Goal: Information Seeking & Learning: Check status

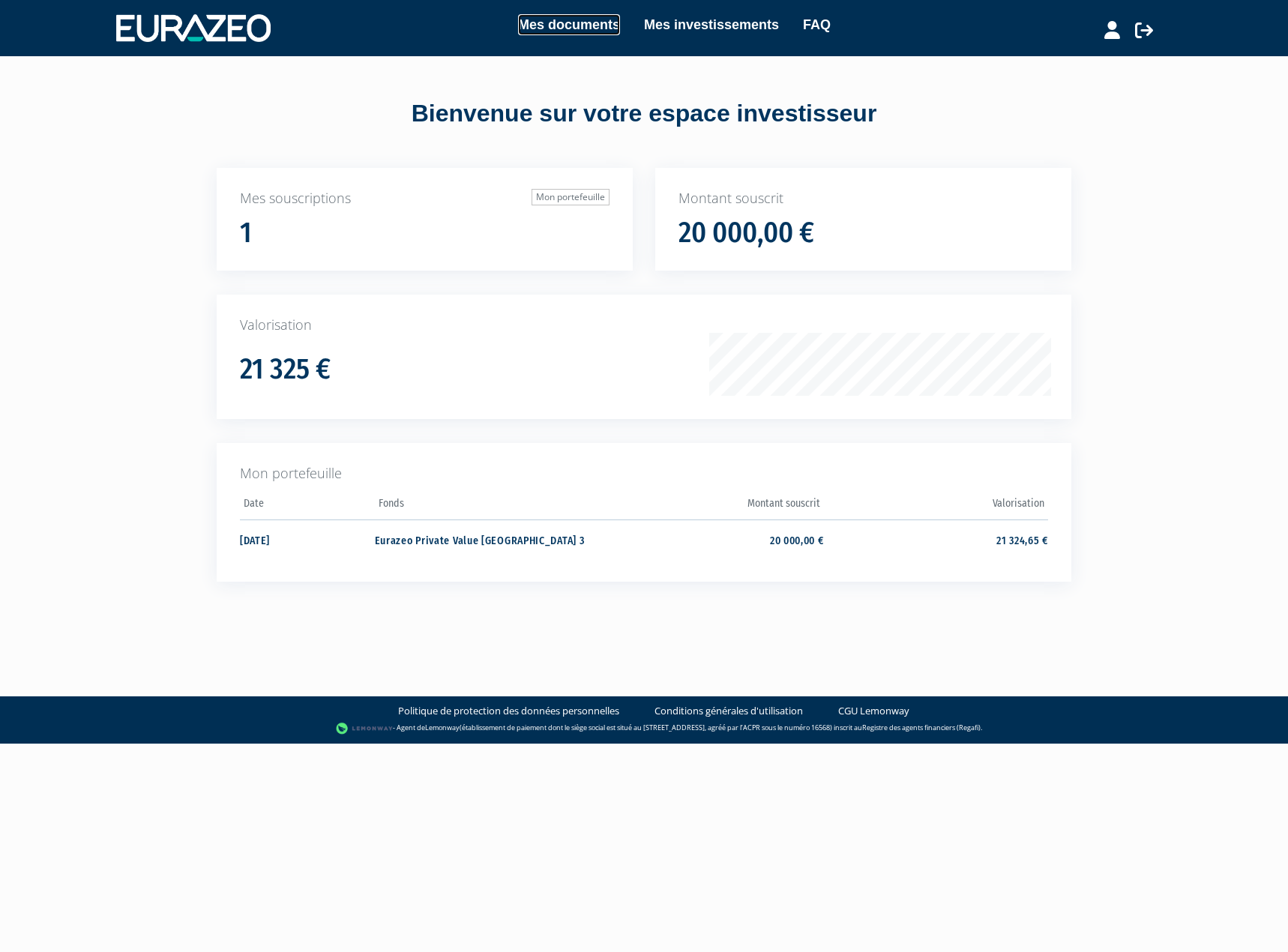
click at [550, 27] on link "Mes documents" at bounding box center [569, 24] width 102 height 21
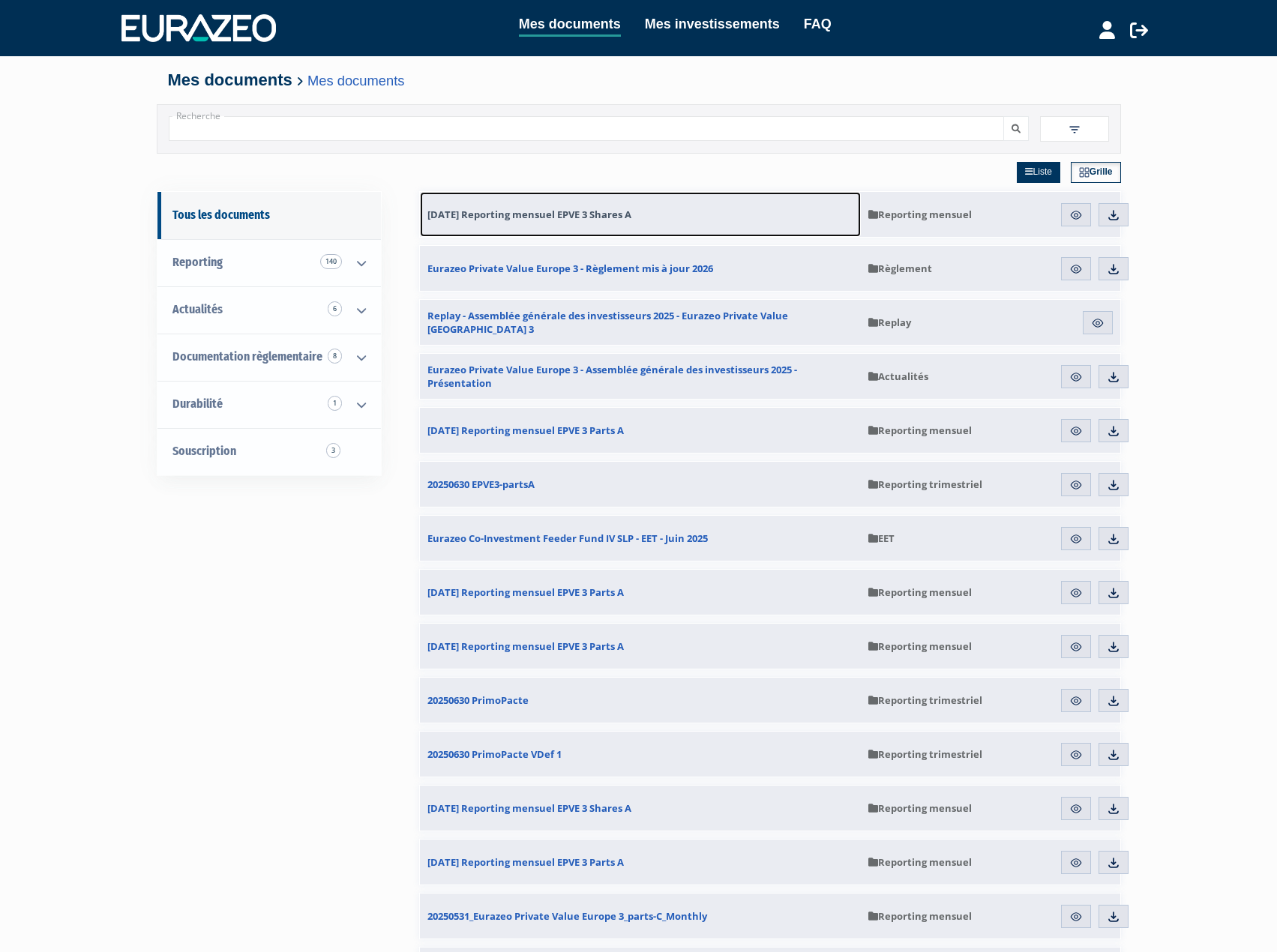
click at [606, 215] on span "31.08.2025 Reporting mensuel EPVE 3 Shares A" at bounding box center [529, 214] width 204 height 13
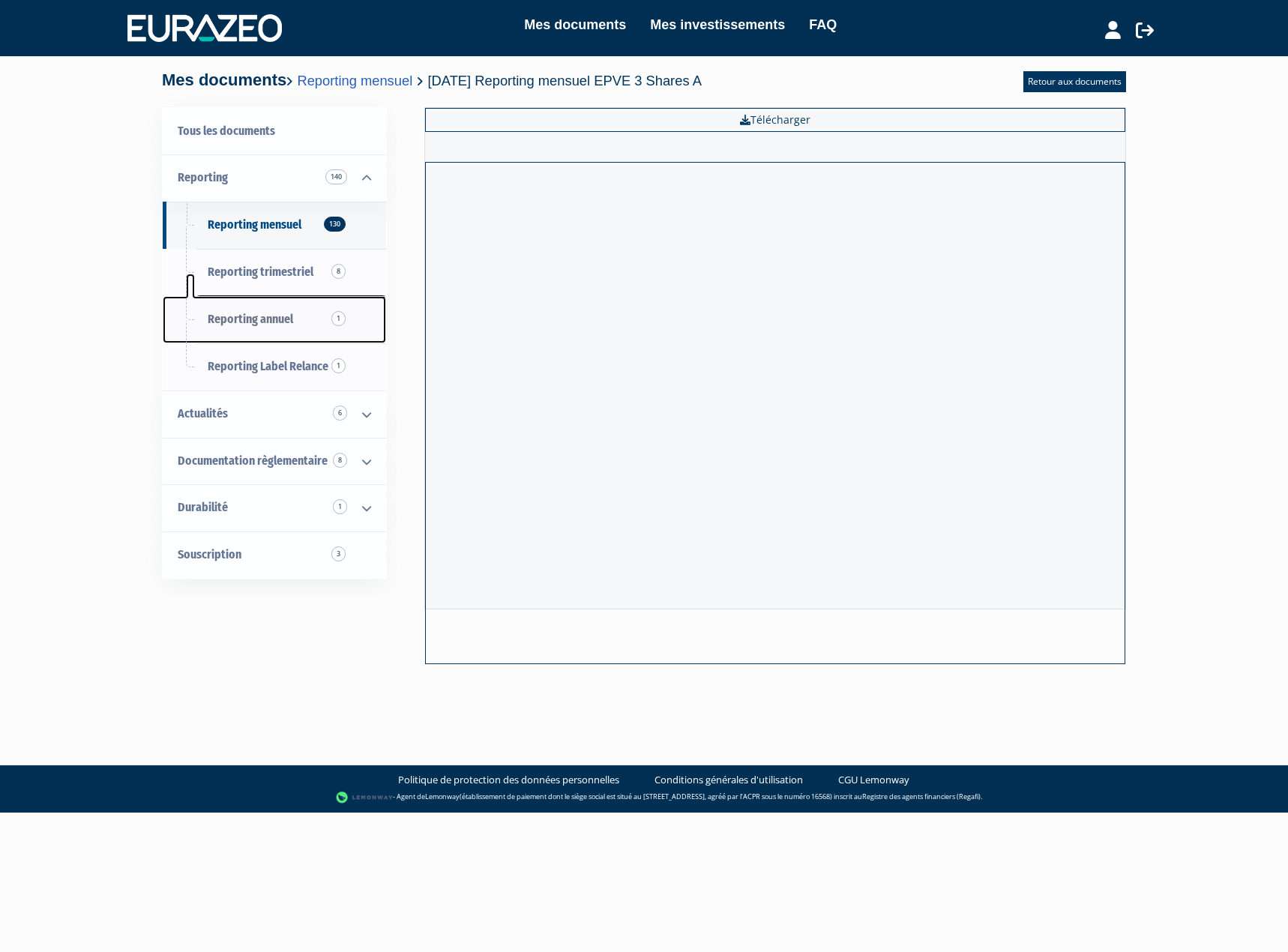
click at [268, 312] on span "Reporting annuel 1" at bounding box center [250, 319] width 85 height 14
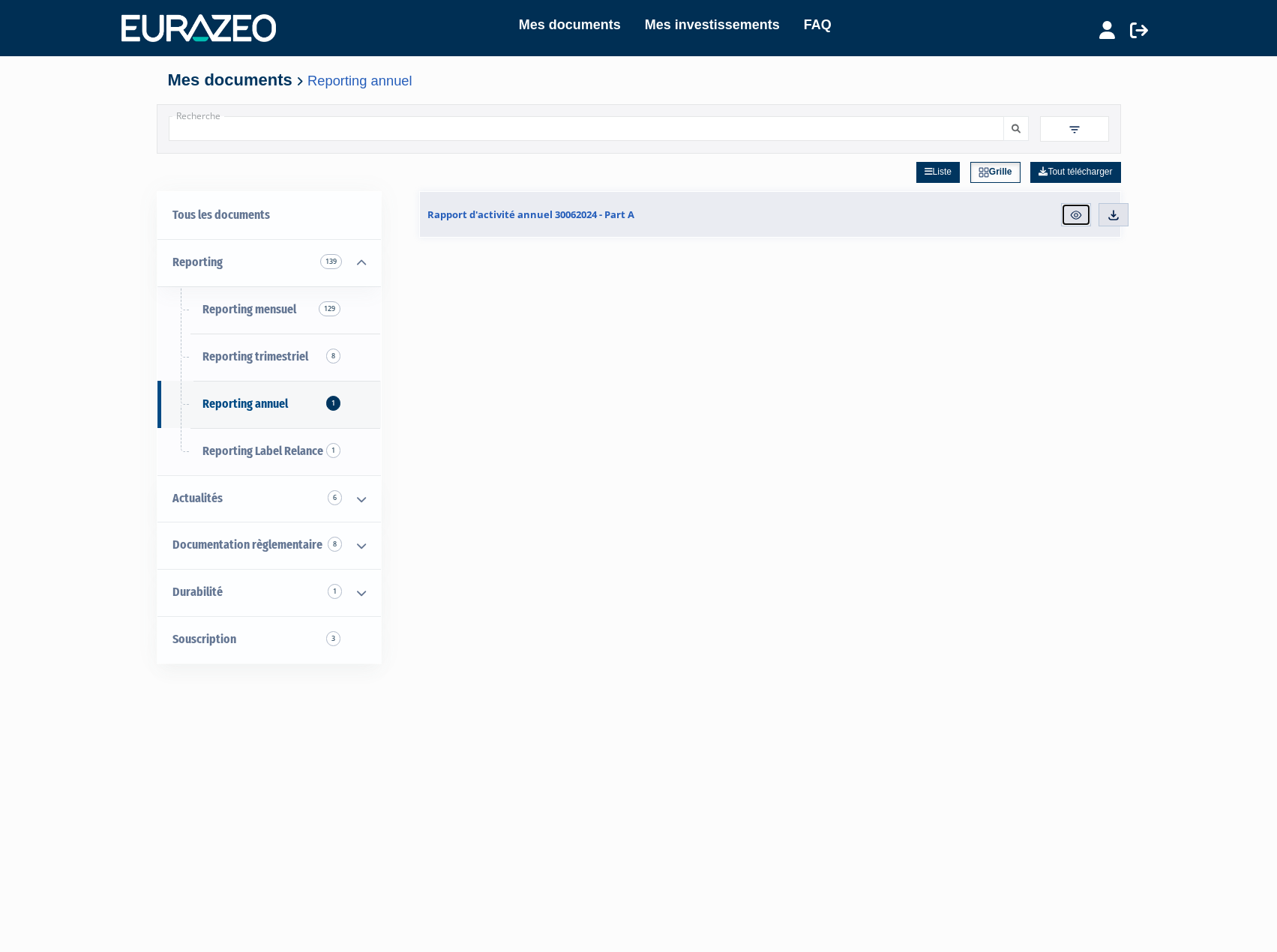
click at [1072, 206] on link "Aperçu" at bounding box center [1076, 215] width 30 height 24
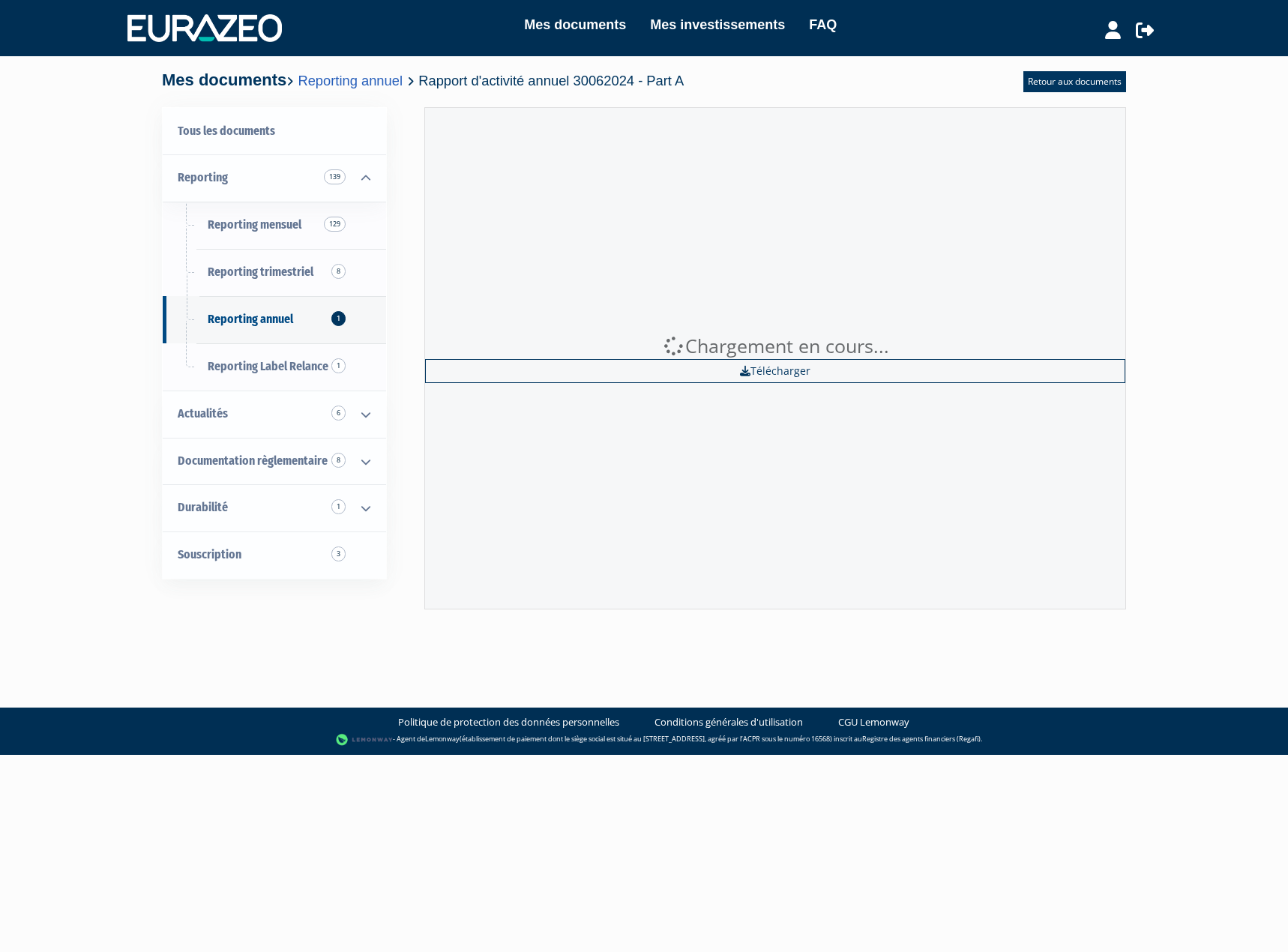
click at [1069, 213] on div "Chargement en cours... Télécharger" at bounding box center [775, 358] width 702 height 503
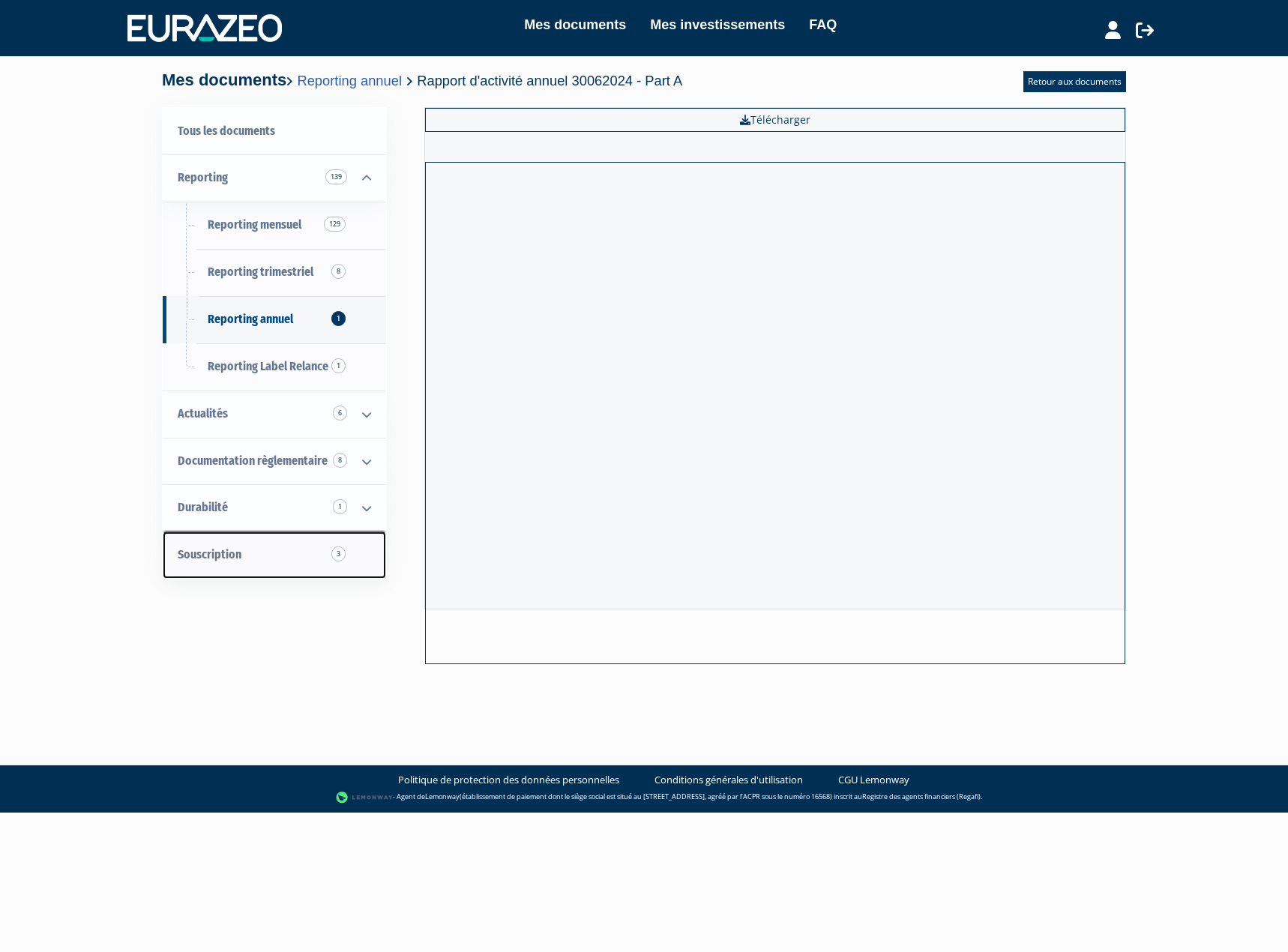
click at [302, 555] on link "Souscription 3" at bounding box center [274, 555] width 223 height 47
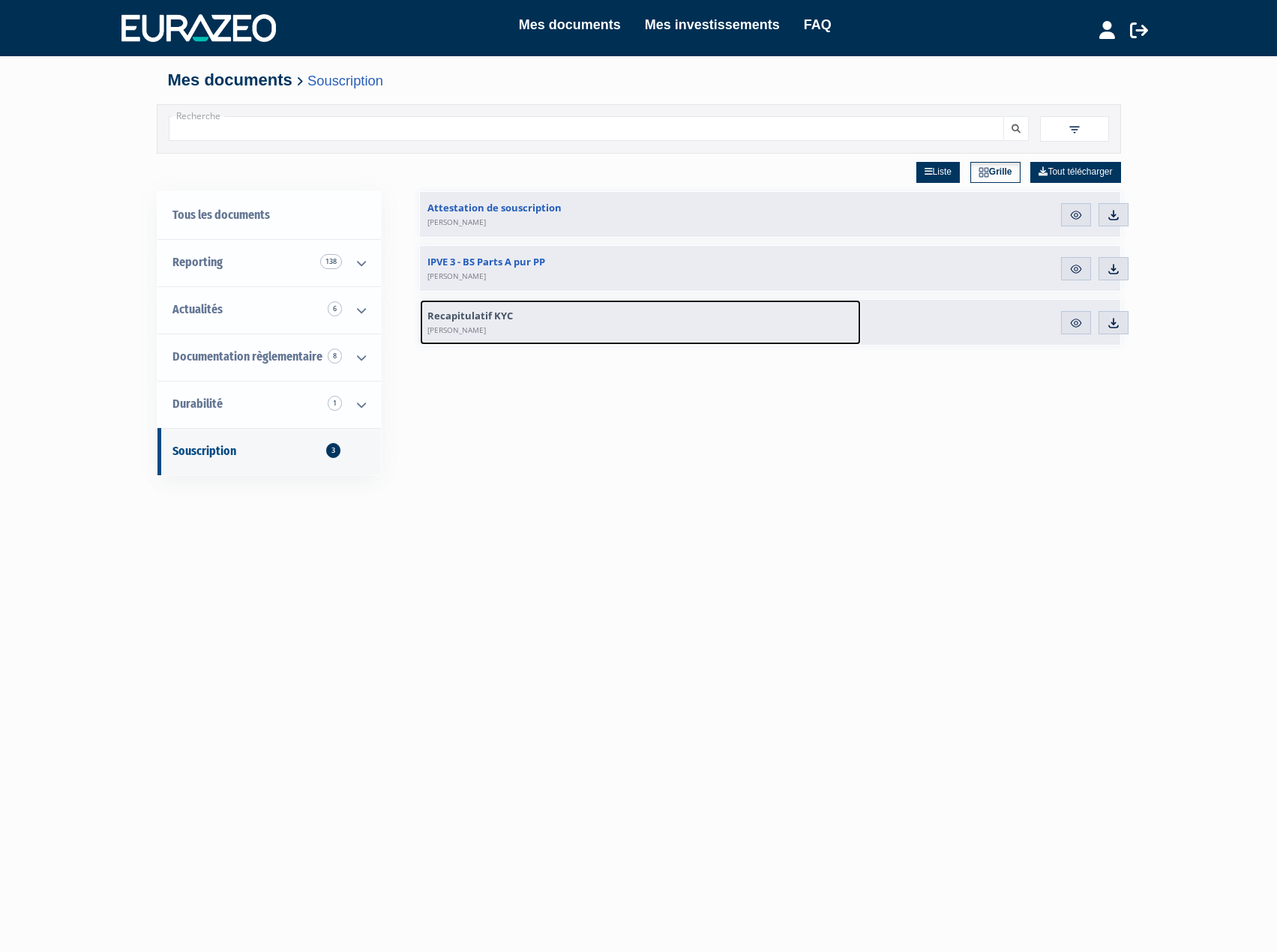
drag, startPoint x: 598, startPoint y: 322, endPoint x: 613, endPoint y: 322, distance: 15.0
click at [598, 322] on link "Recapitulatif KYC Quentin KNILL" at bounding box center [640, 322] width 441 height 45
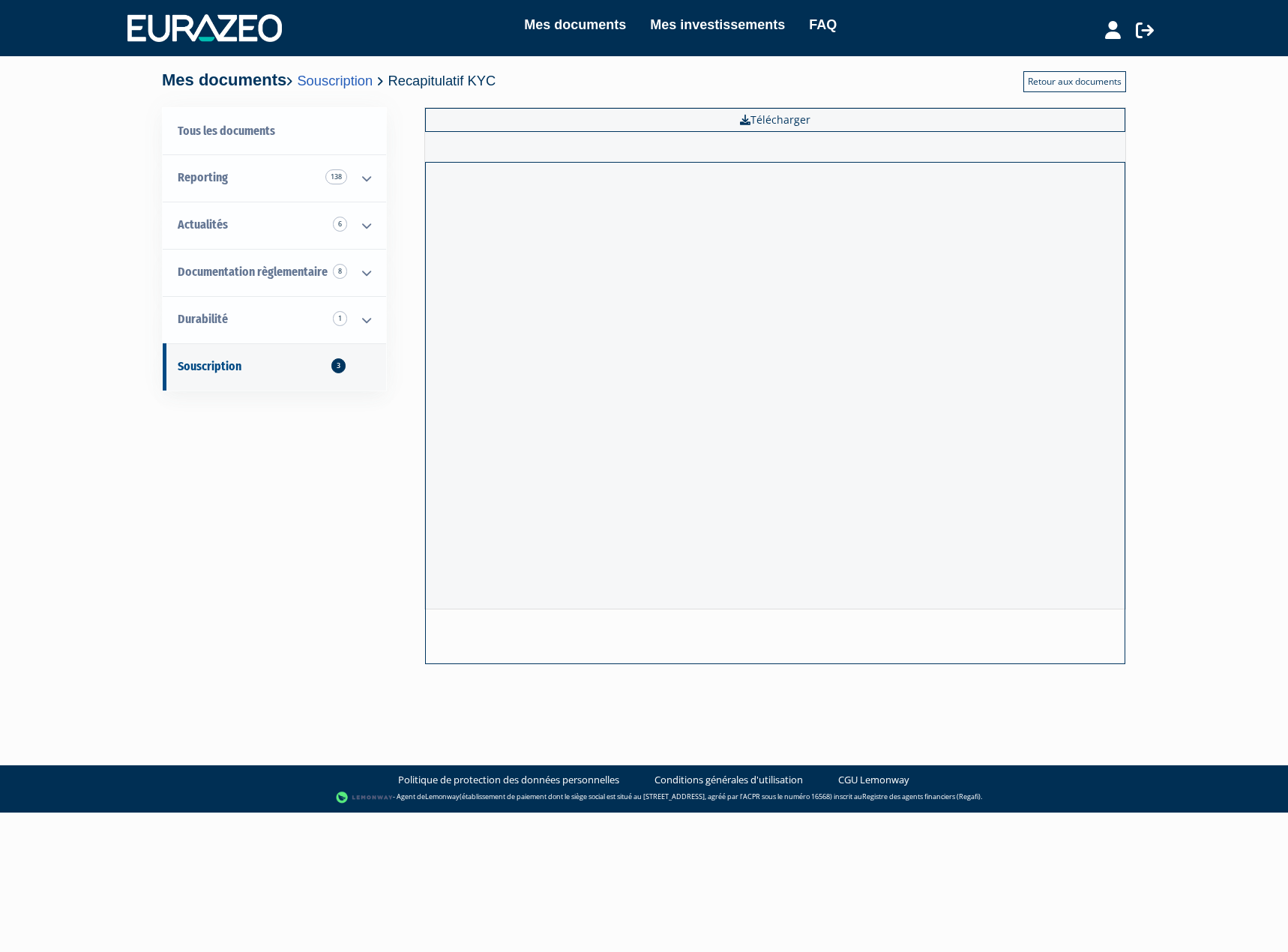
click at [1068, 87] on link "Retour aux documents" at bounding box center [1074, 82] width 103 height 21
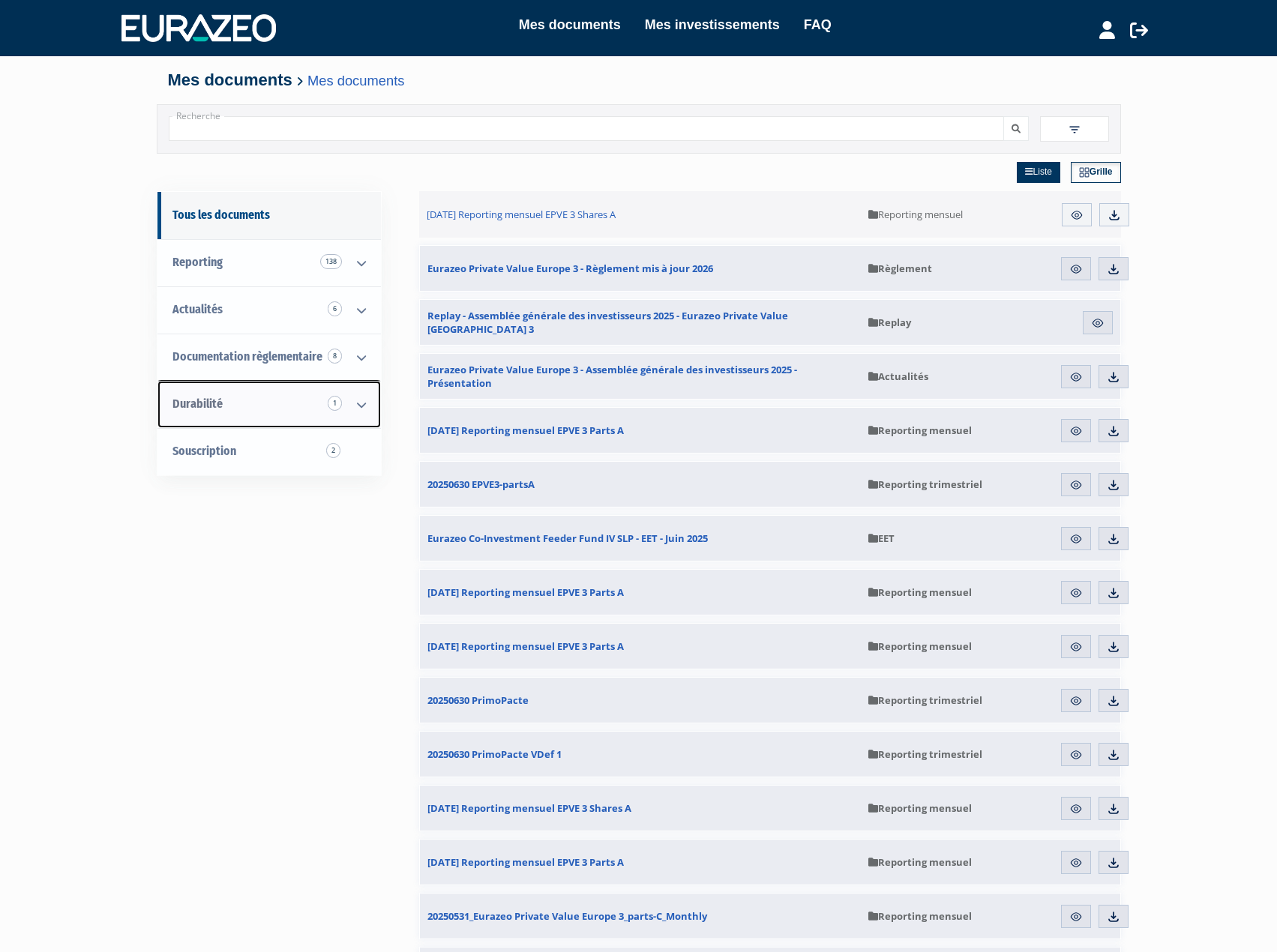
click at [362, 399] on icon at bounding box center [362, 405] width 39 height 46
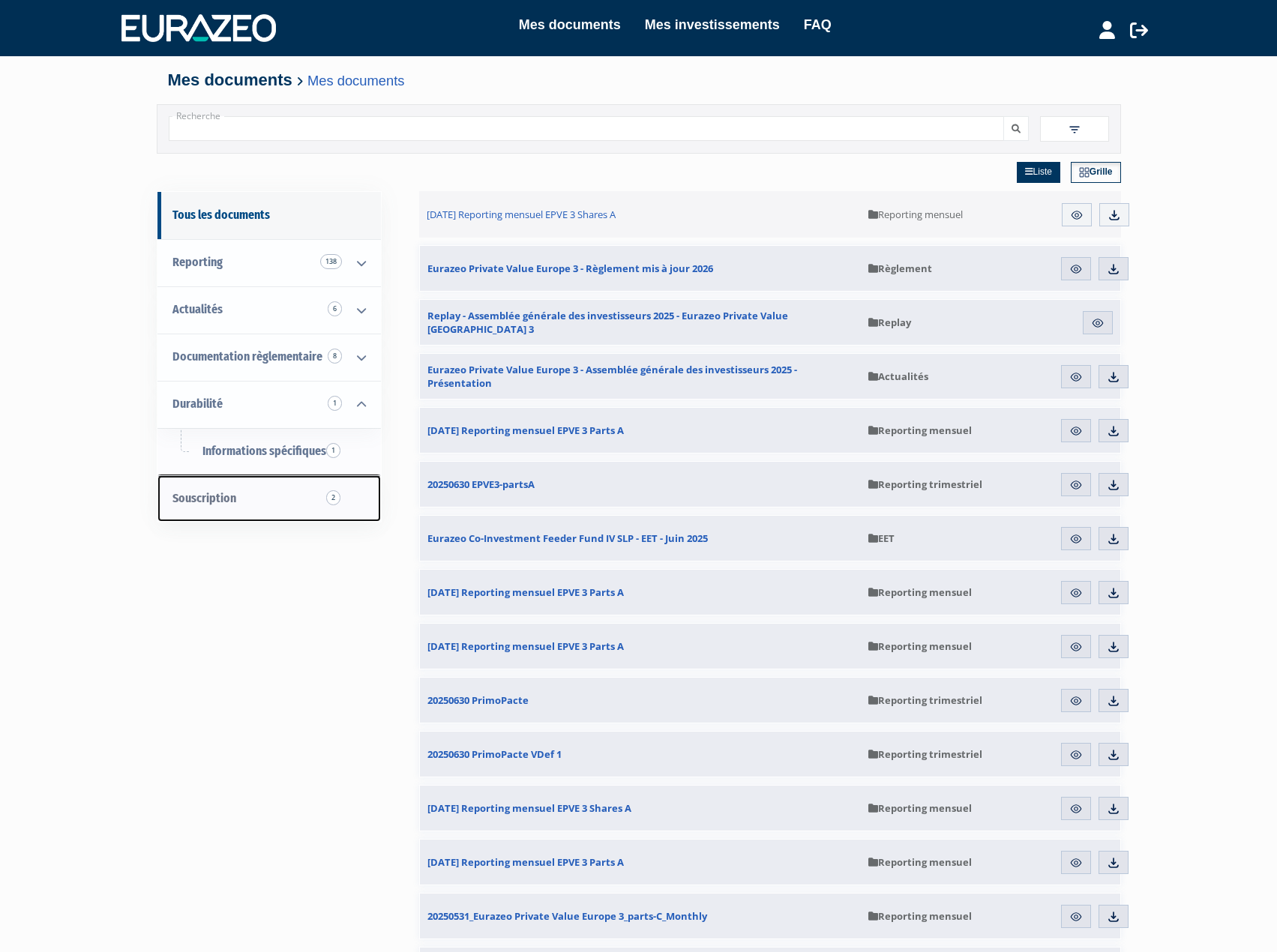
click at [331, 497] on span "2" at bounding box center [333, 497] width 14 height 15
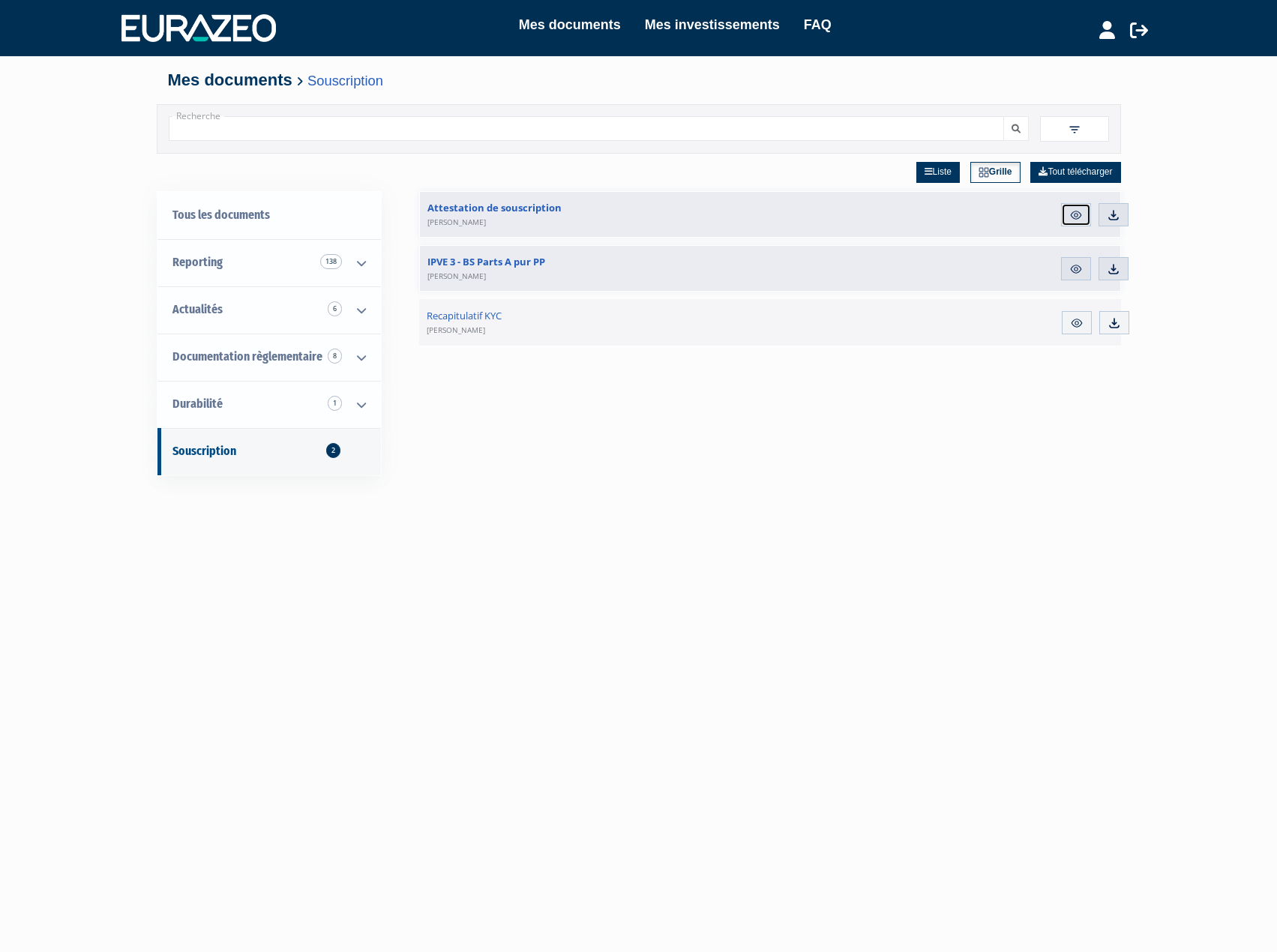
click at [1083, 216] on img at bounding box center [1075, 215] width 13 height 13
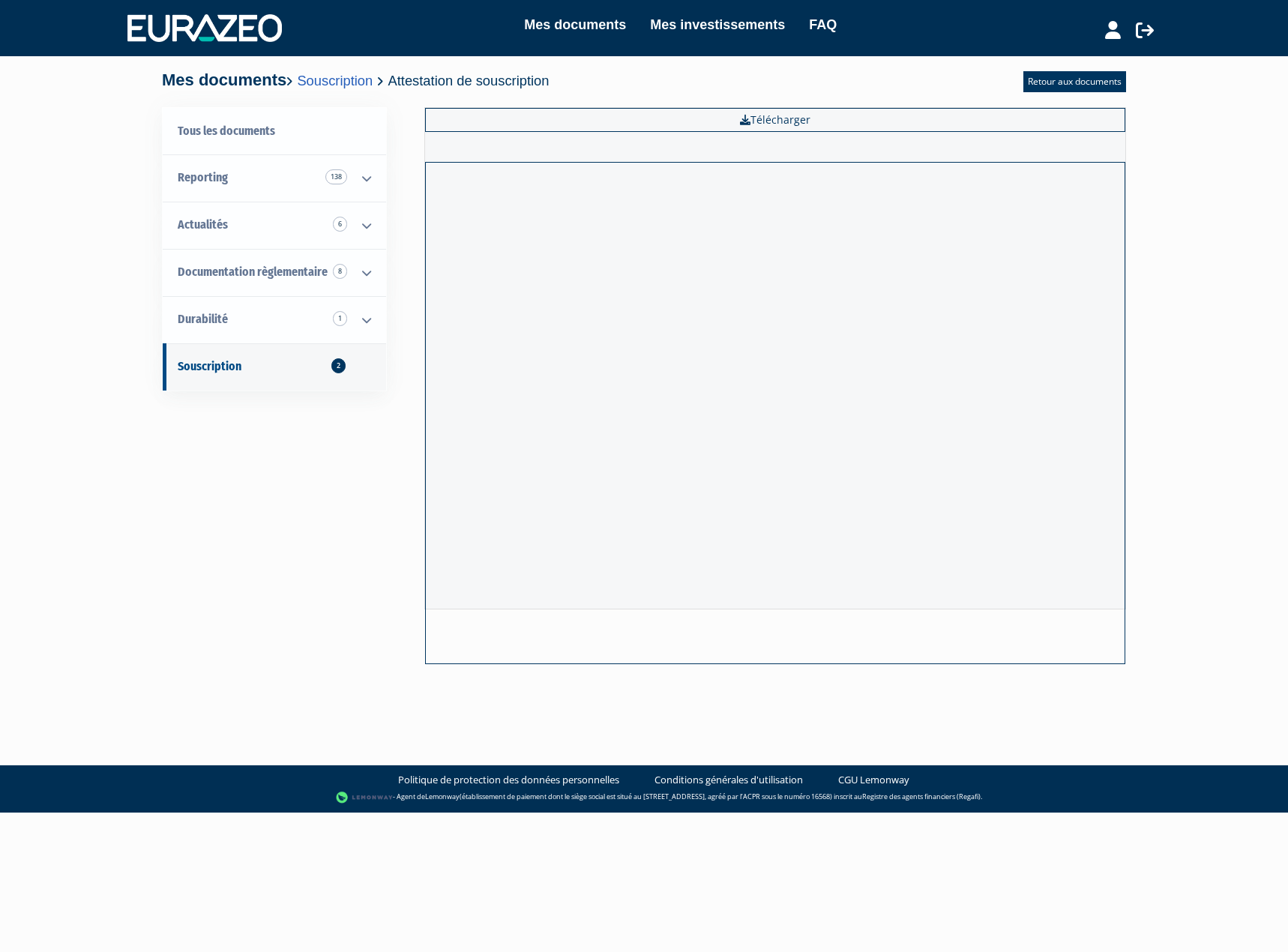
click at [1225, 186] on div "Mes documents Mes investissements FAQ Déconnexion Mes documents Mes investissem…" at bounding box center [644, 352] width 1288 height 705
click at [1094, 80] on link "Retour aux documents" at bounding box center [1074, 82] width 103 height 21
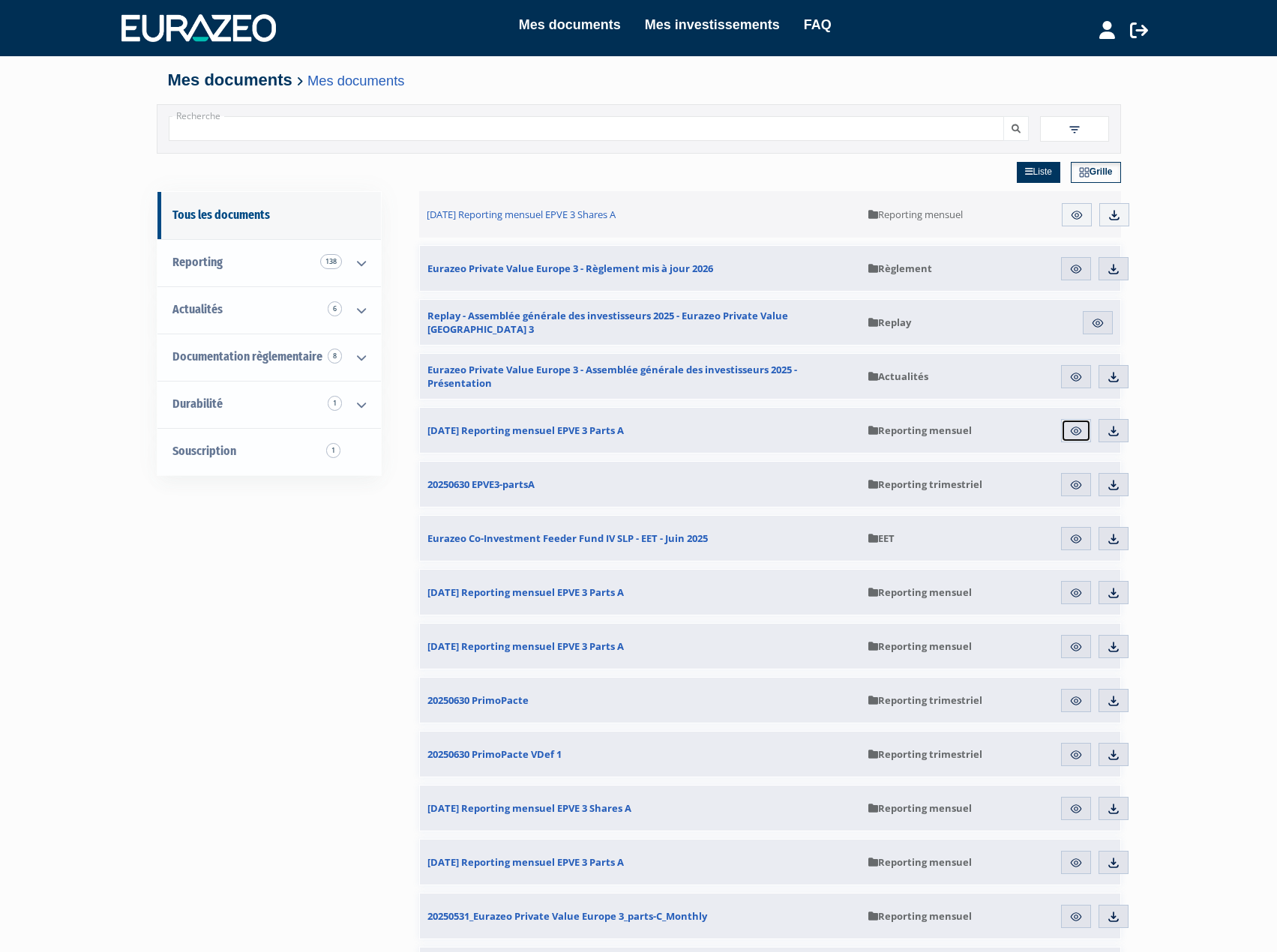
click at [1077, 431] on img at bounding box center [1075, 431] width 13 height 13
click at [1068, 428] on link "Aperçu" at bounding box center [1076, 431] width 30 height 24
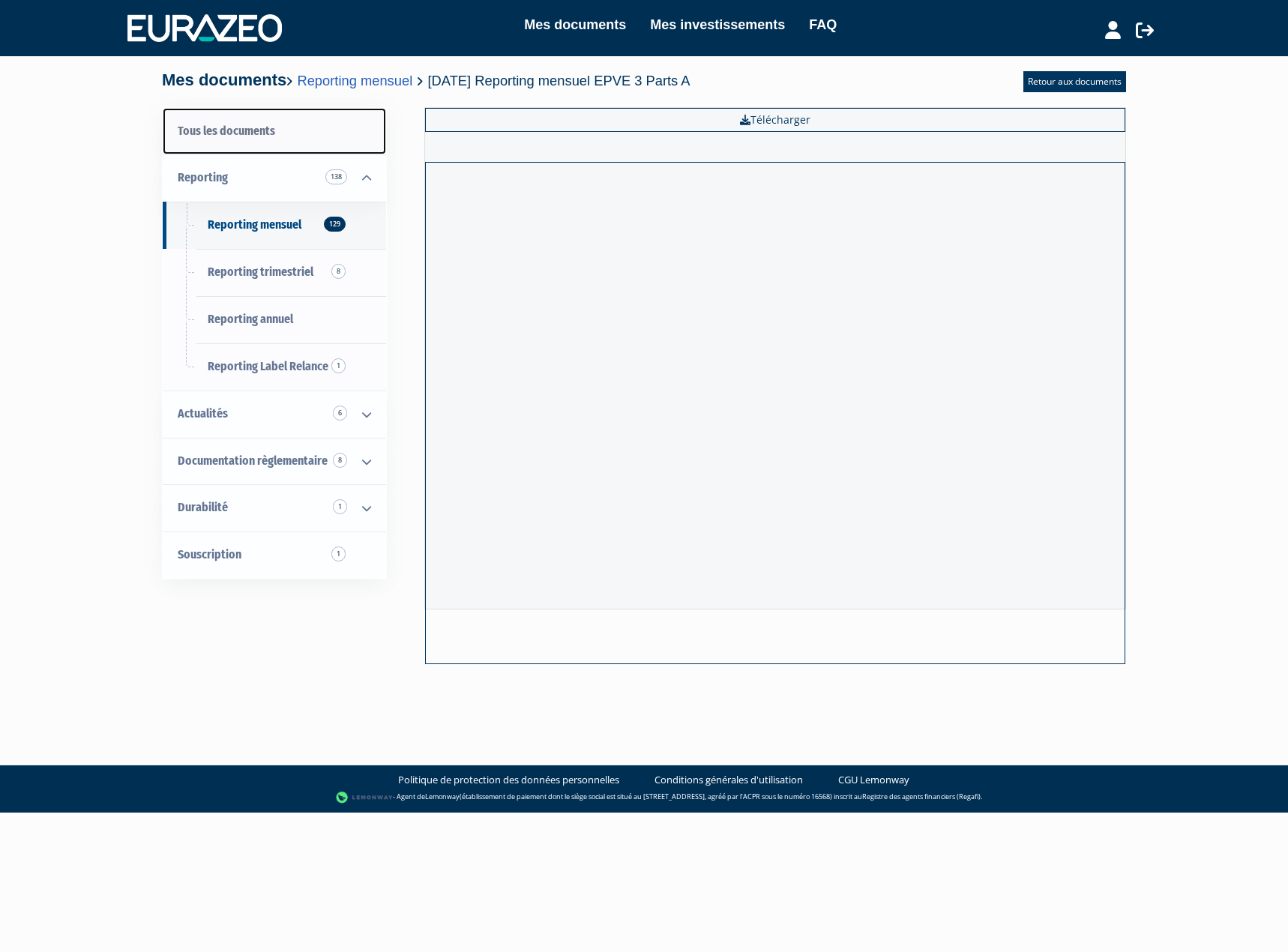
click at [267, 136] on link "Tous les documents" at bounding box center [274, 132] width 223 height 47
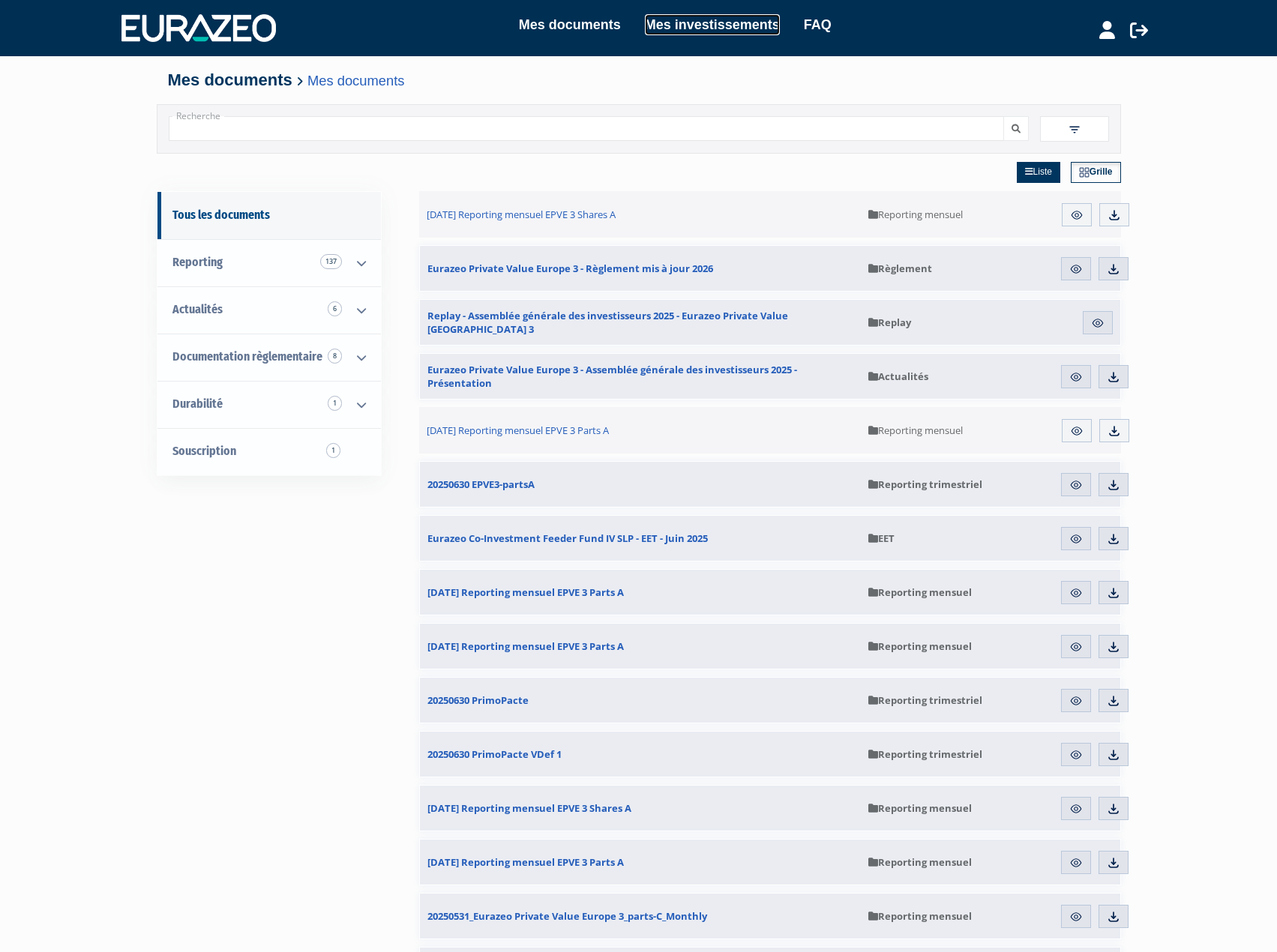
click at [760, 23] on link "Mes investissements" at bounding box center [712, 24] width 135 height 21
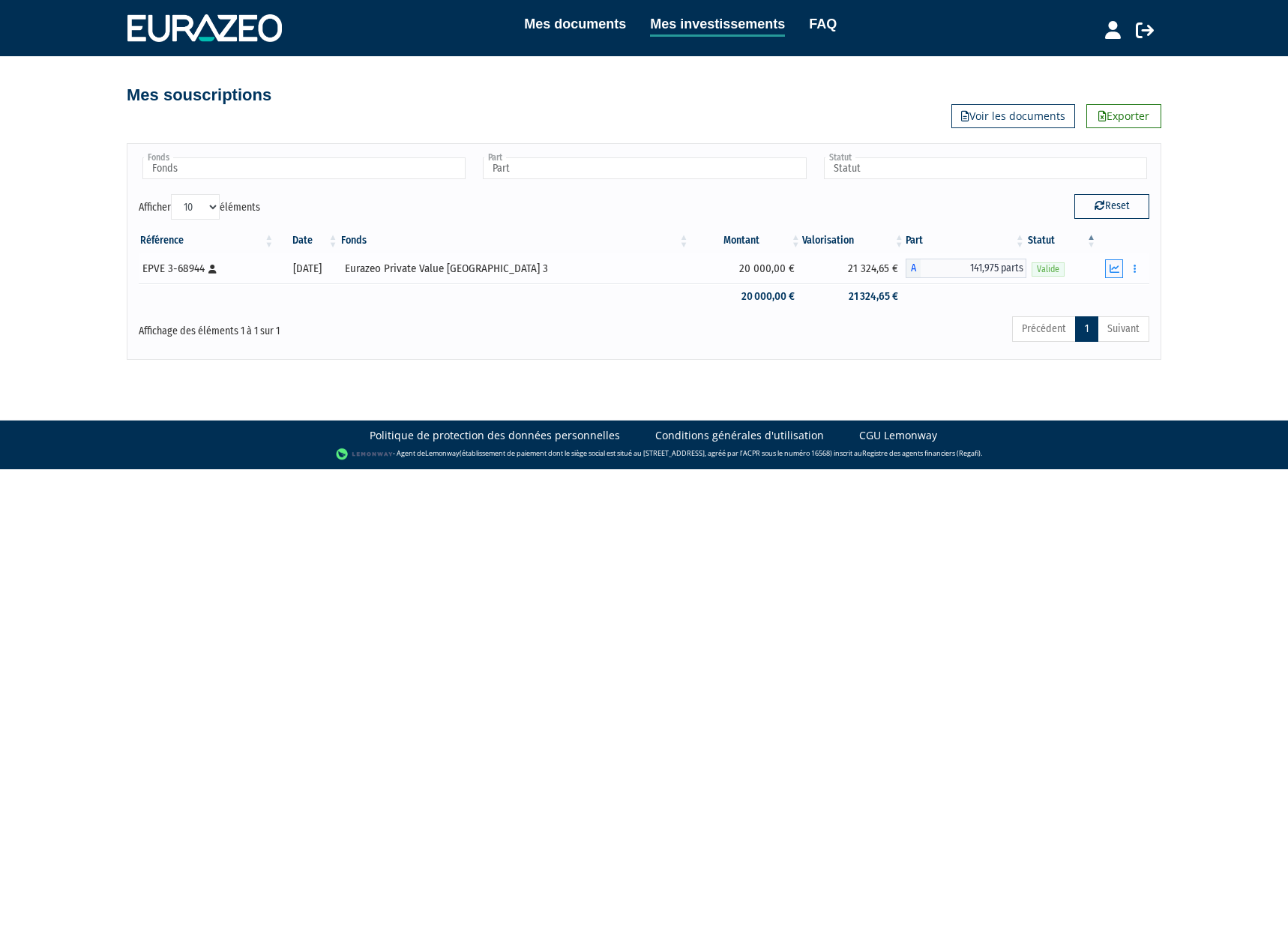
click at [1119, 265] on icon "button" at bounding box center [1114, 269] width 9 height 9
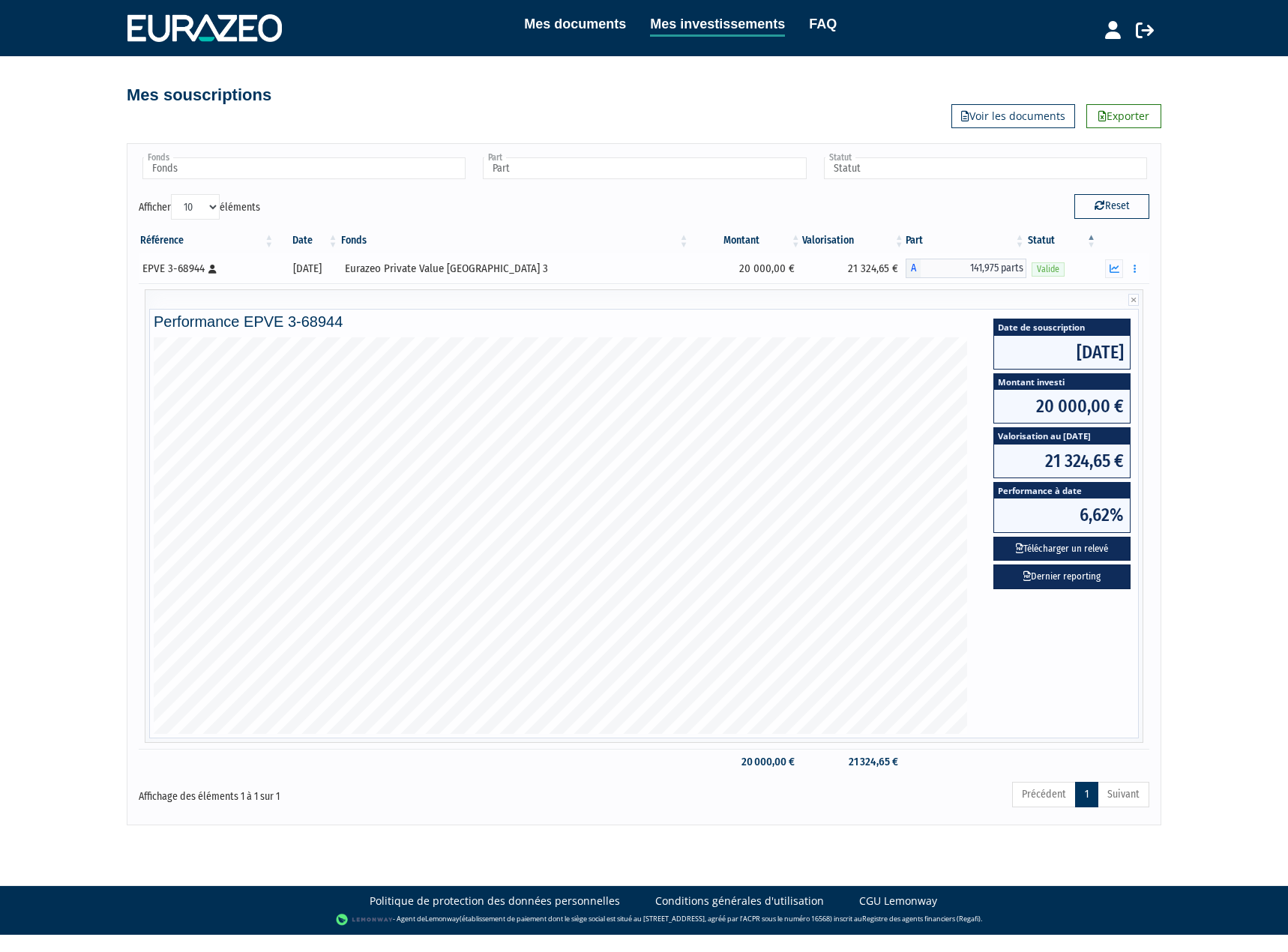
click at [957, 267] on span "141,975 parts" at bounding box center [973, 268] width 106 height 20
drag, startPoint x: 1006, startPoint y: 267, endPoint x: 1023, endPoint y: 269, distance: 17.1
click at [1007, 267] on span "141,975 parts" at bounding box center [973, 268] width 106 height 20
click at [1140, 267] on button "button" at bounding box center [1134, 269] width 18 height 19
click at [1174, 238] on div "Mes documents Mes investissements FAQ Déconnexion Mes documents Mes investissem…" at bounding box center [644, 412] width 1288 height 826
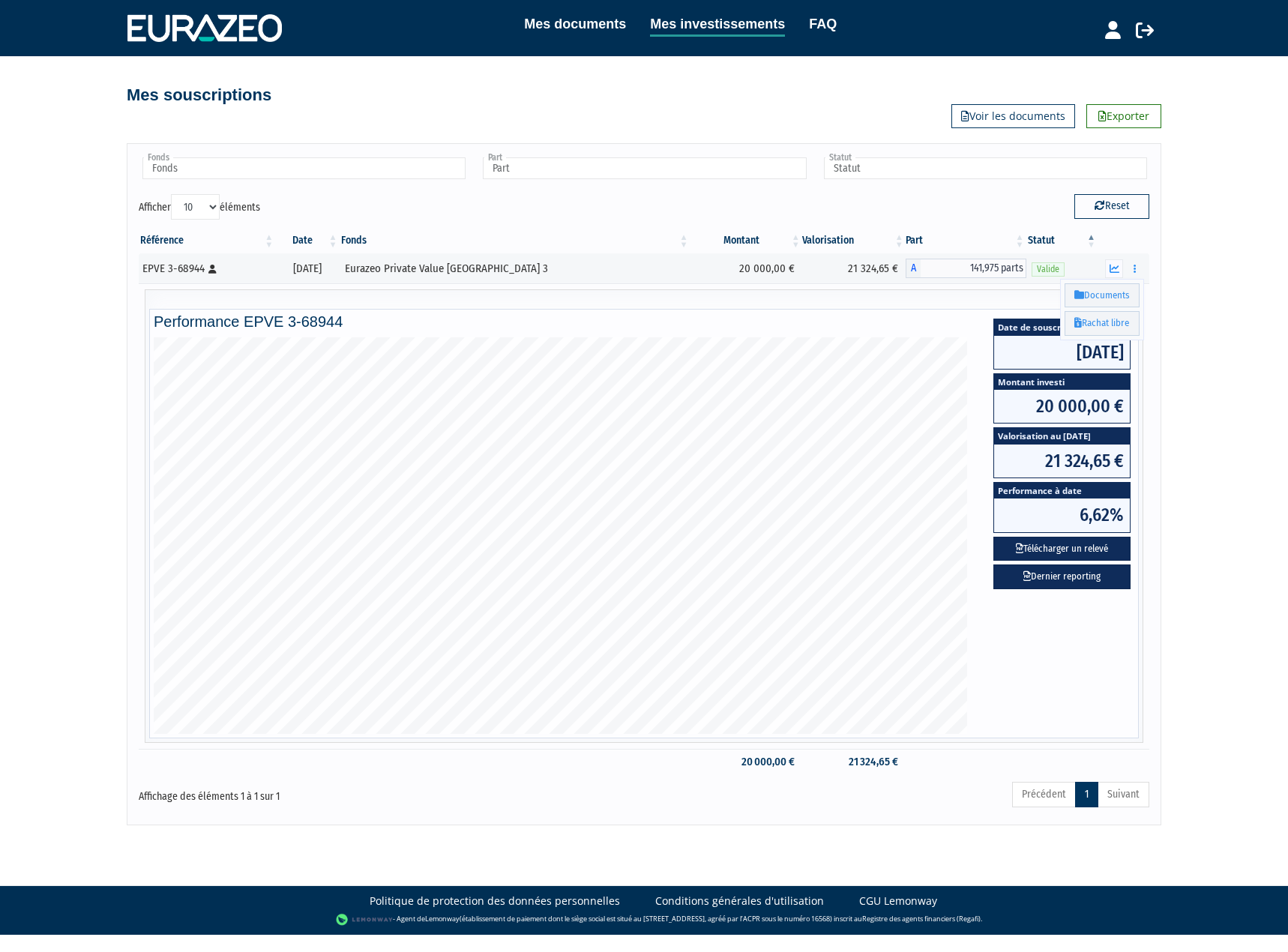
click at [1120, 241] on th at bounding box center [1123, 241] width 52 height 26
click at [1194, 263] on div "Mes documents Mes investissements FAQ Déconnexion Mes documents Mes investissem…" at bounding box center [644, 412] width 1288 height 826
click at [1128, 23] on div "Mon profil Mes structures" at bounding box center [1105, 27] width 111 height 29
click at [1140, 26] on icon at bounding box center [1145, 30] width 18 height 18
